Goal: Task Accomplishment & Management: Manage account settings

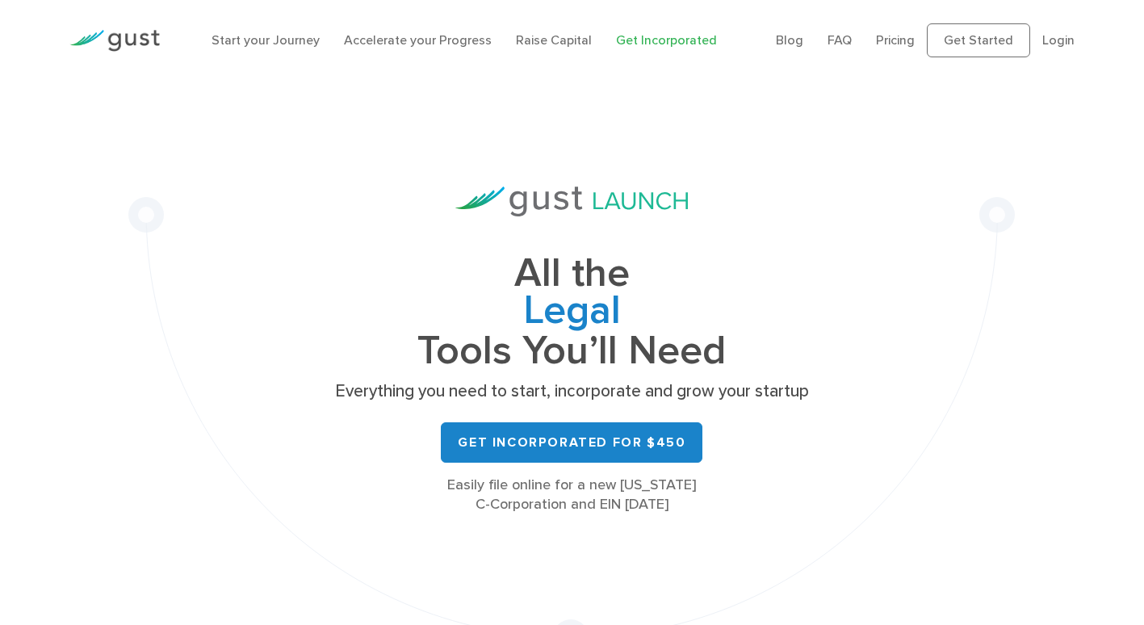
click at [1016, 14] on div "Blog FAQ Pricing Get Started Login Login" at bounding box center [924, 40] width 323 height 66
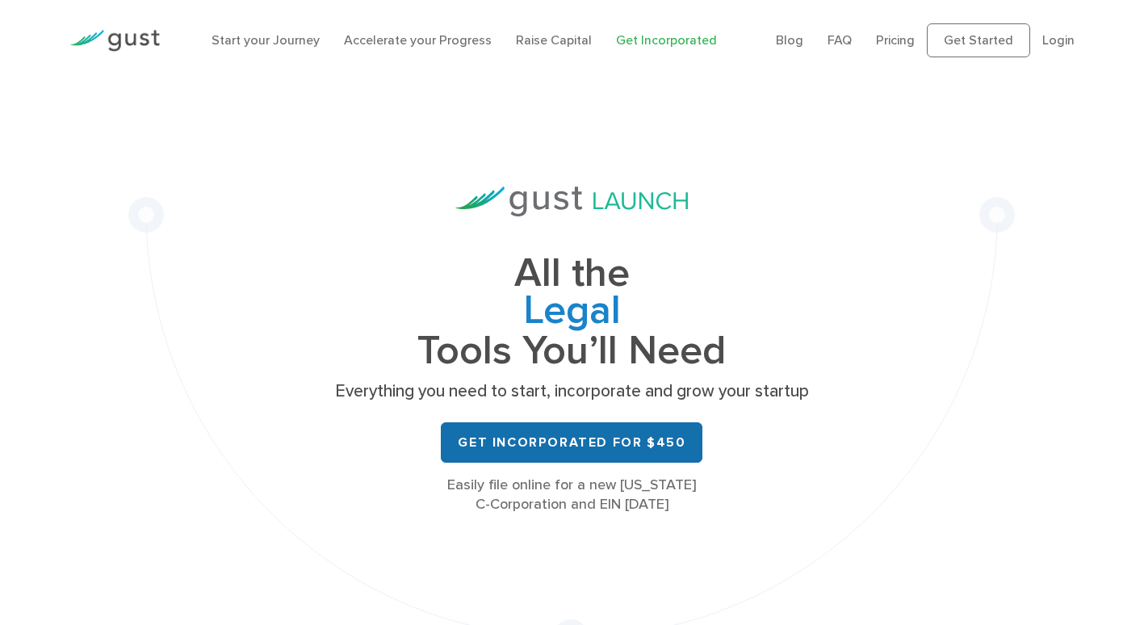
click at [566, 442] on link "Get Incorporated for $450" at bounding box center [571, 442] width 261 height 40
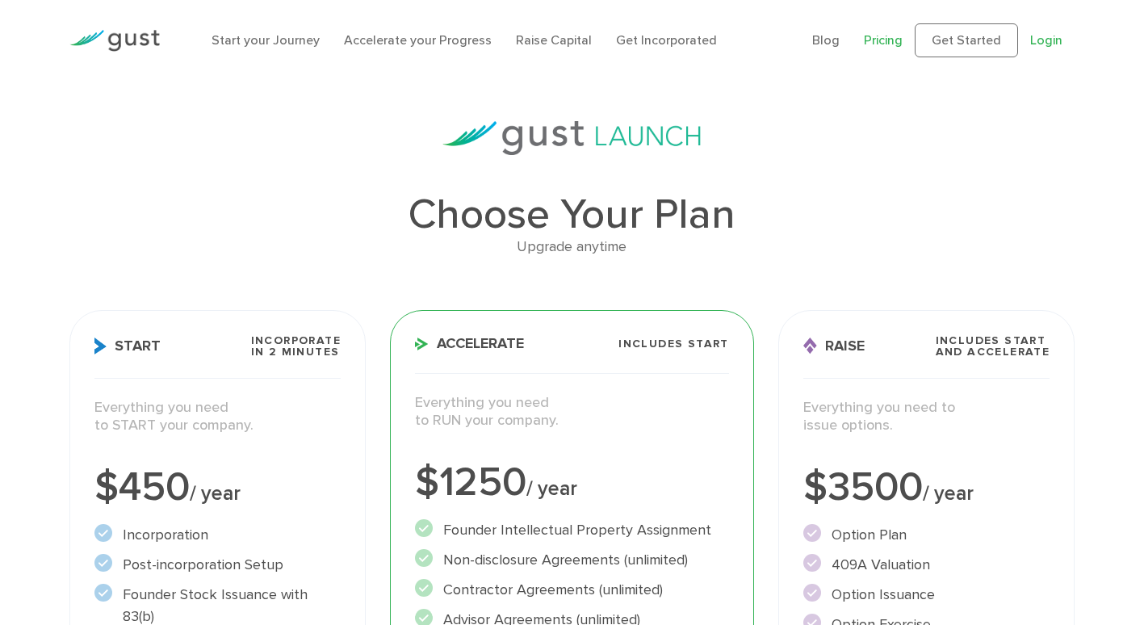
click at [1044, 44] on link "Login" at bounding box center [1046, 39] width 32 height 15
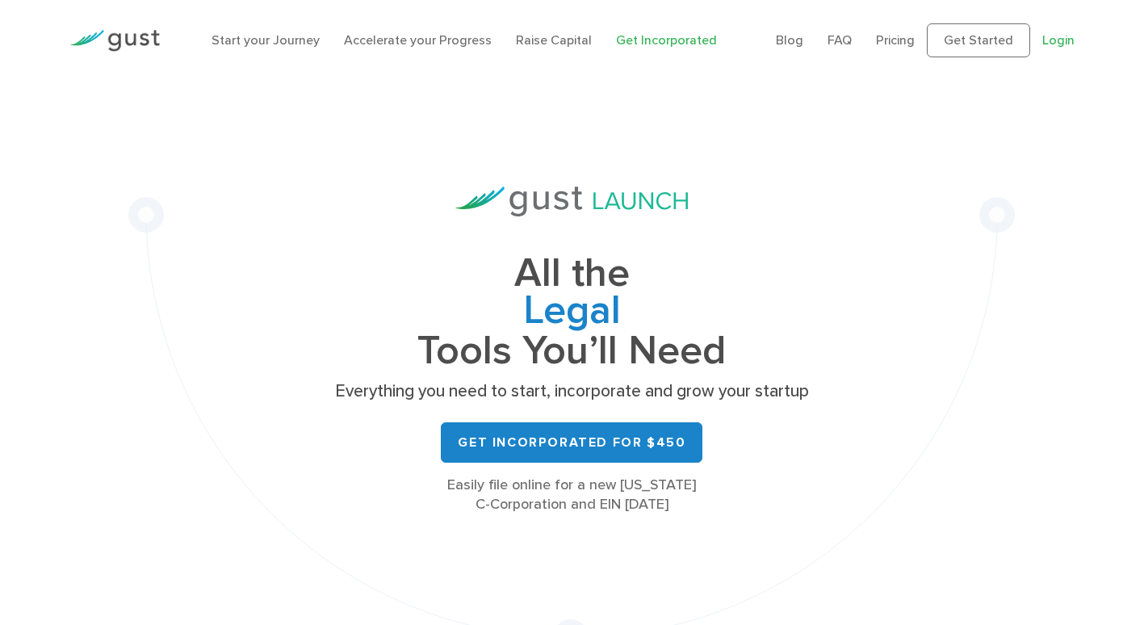
click at [1071, 42] on link "Login" at bounding box center [1058, 39] width 32 height 15
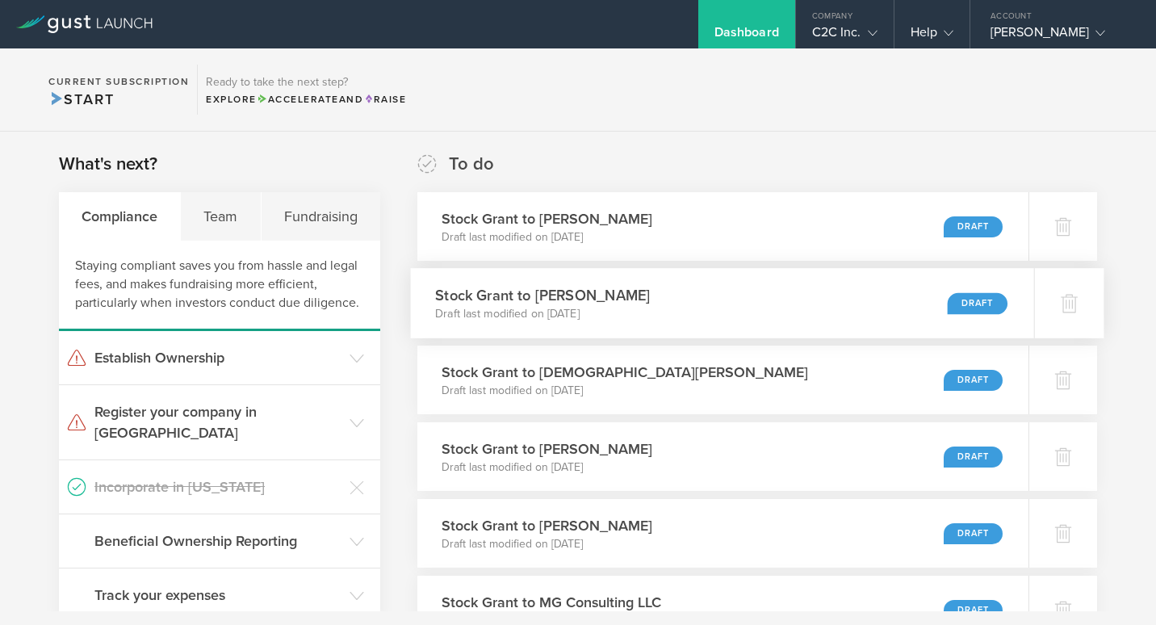
click at [549, 307] on p "Draft last modified on Aug 20, 2025" at bounding box center [542, 314] width 215 height 16
click at [659, 383] on div "Stock Grant to Christian Gilbert Draft last modified on Aug 20, 2025 Draft" at bounding box center [722, 380] width 623 height 70
click at [646, 467] on p "Draft last modified on Aug 20, 2025" at bounding box center [542, 467] width 215 height 16
click at [615, 540] on p "Draft last modified on Aug 20, 2025" at bounding box center [542, 544] width 215 height 16
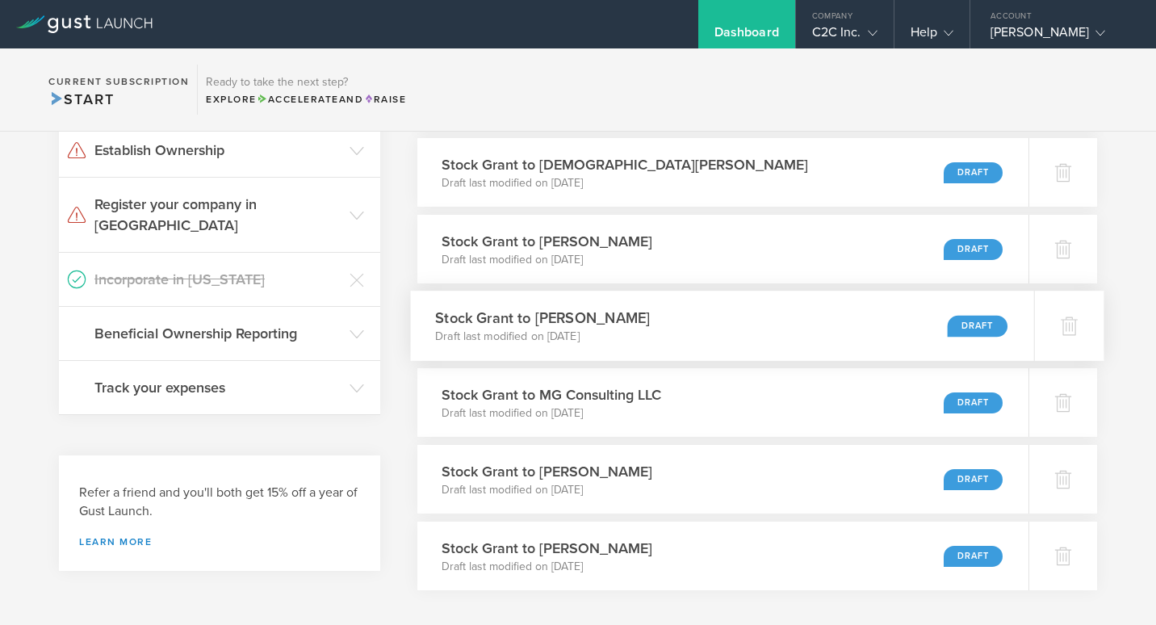
scroll to position [207, 0]
click at [595, 401] on h3 "Stock Grant to MG Consulting LLC" at bounding box center [547, 395] width 224 height 22
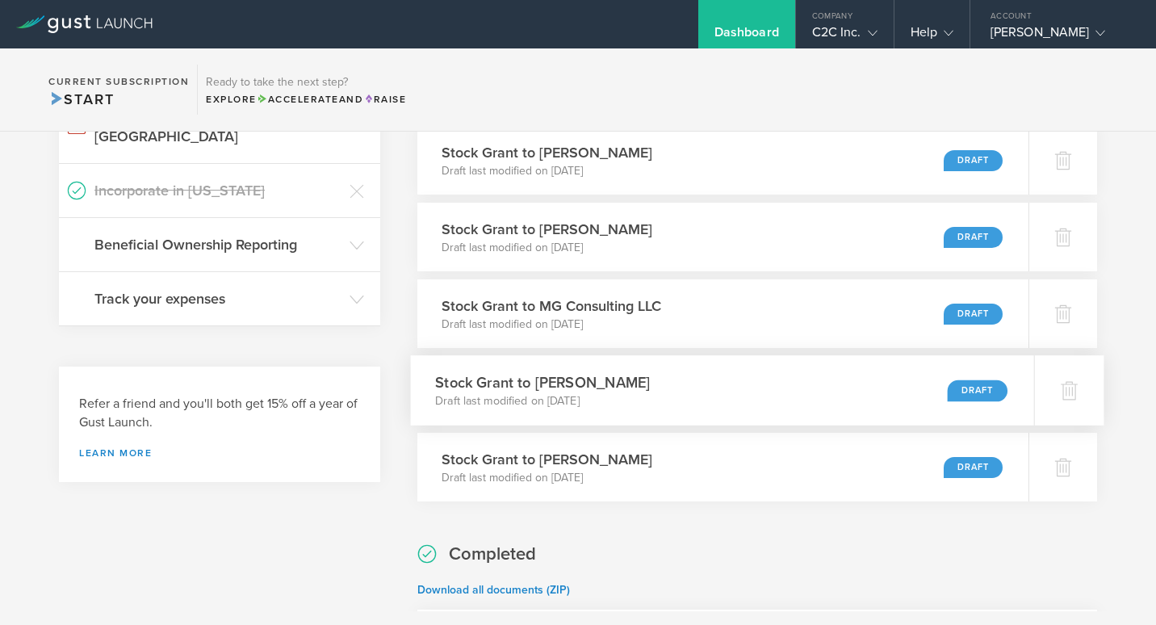
scroll to position [298, 0]
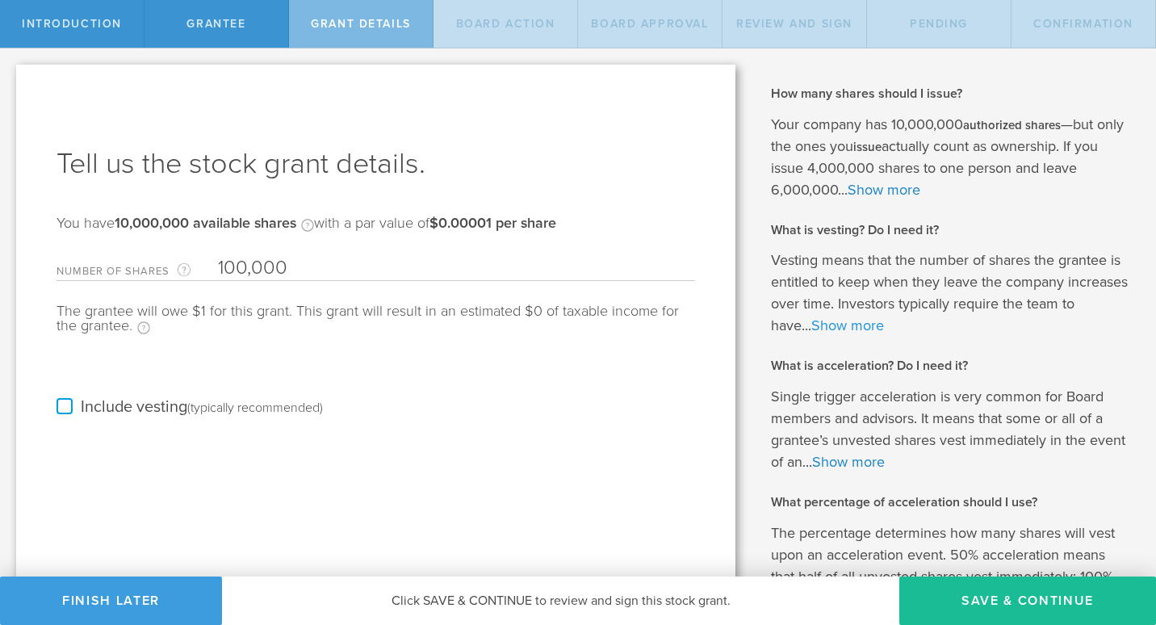
click at [845, 328] on link "Show more" at bounding box center [847, 325] width 73 height 18
